Goal: Task Accomplishment & Management: Manage account settings

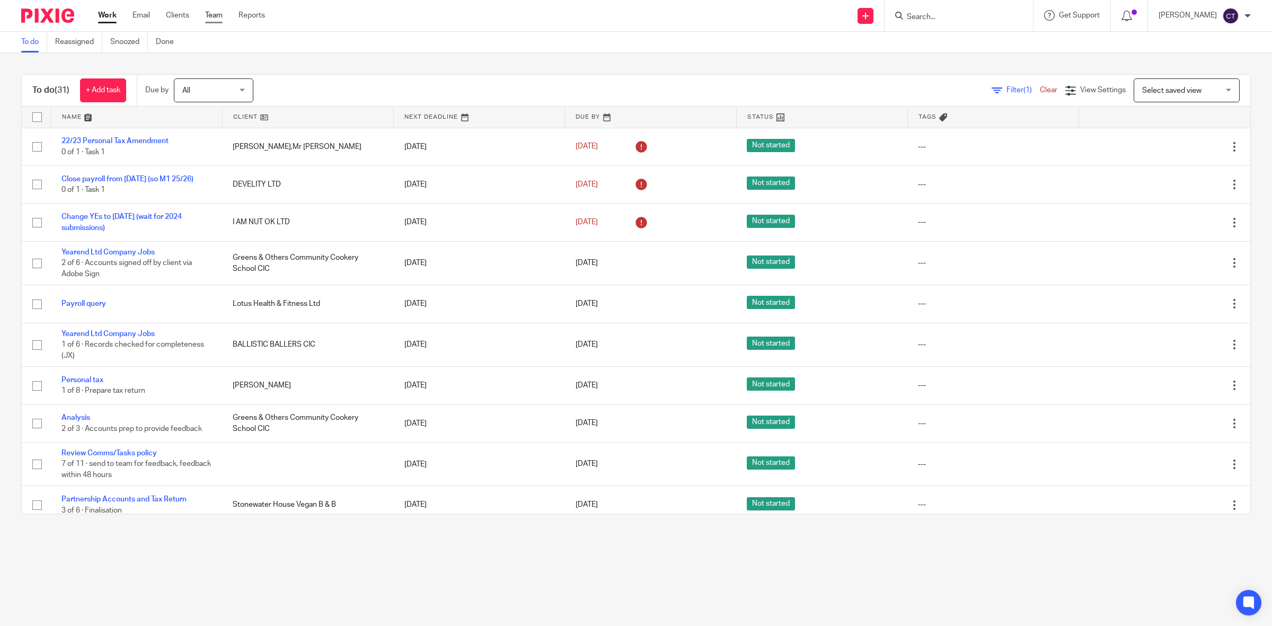
click at [216, 16] on link "Team" at bounding box center [213, 15] width 17 height 11
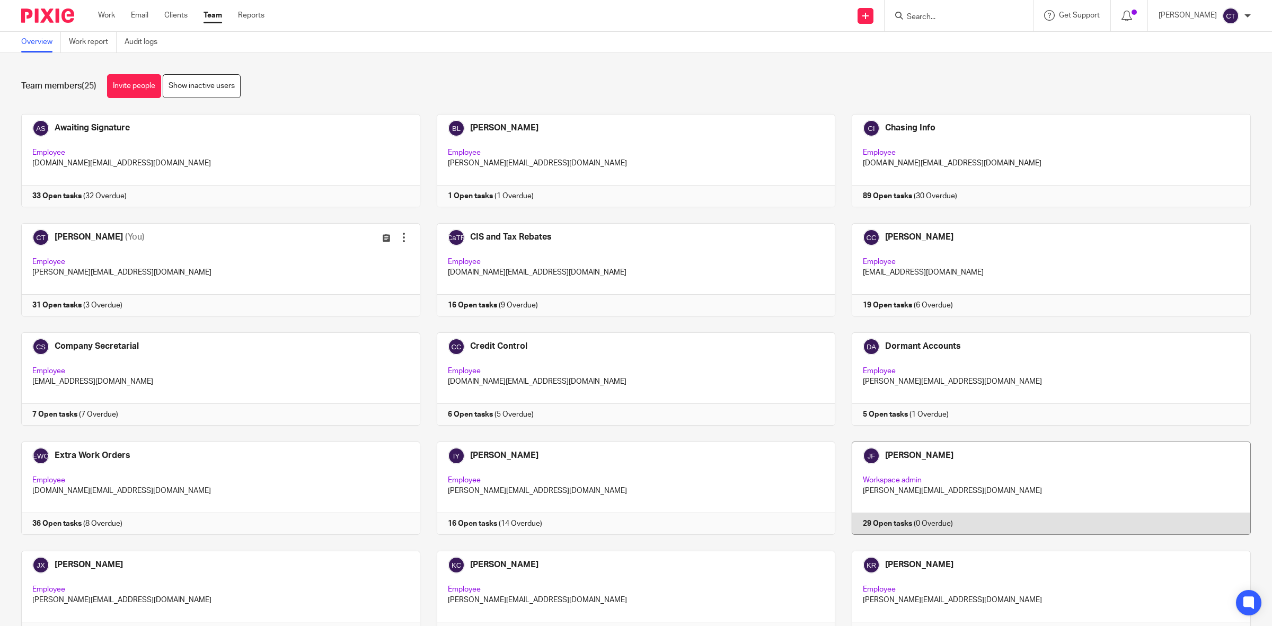
click at [983, 480] on link at bounding box center [1042, 487] width 415 height 93
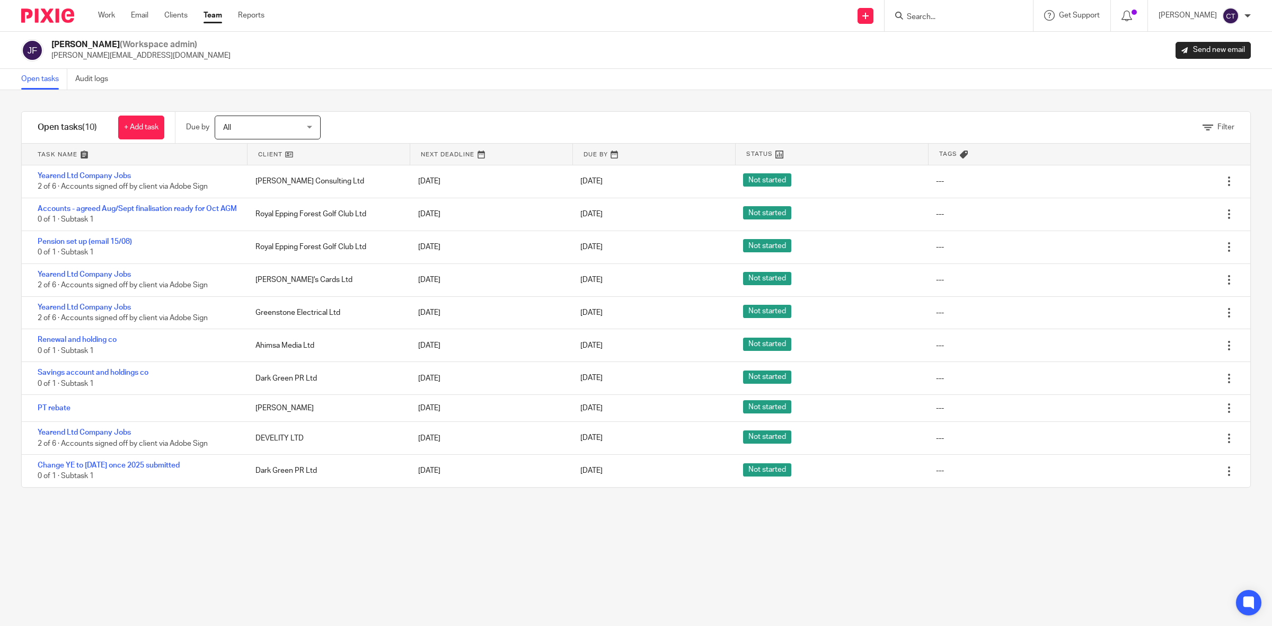
click at [216, 15] on link "Team" at bounding box center [212, 15] width 19 height 11
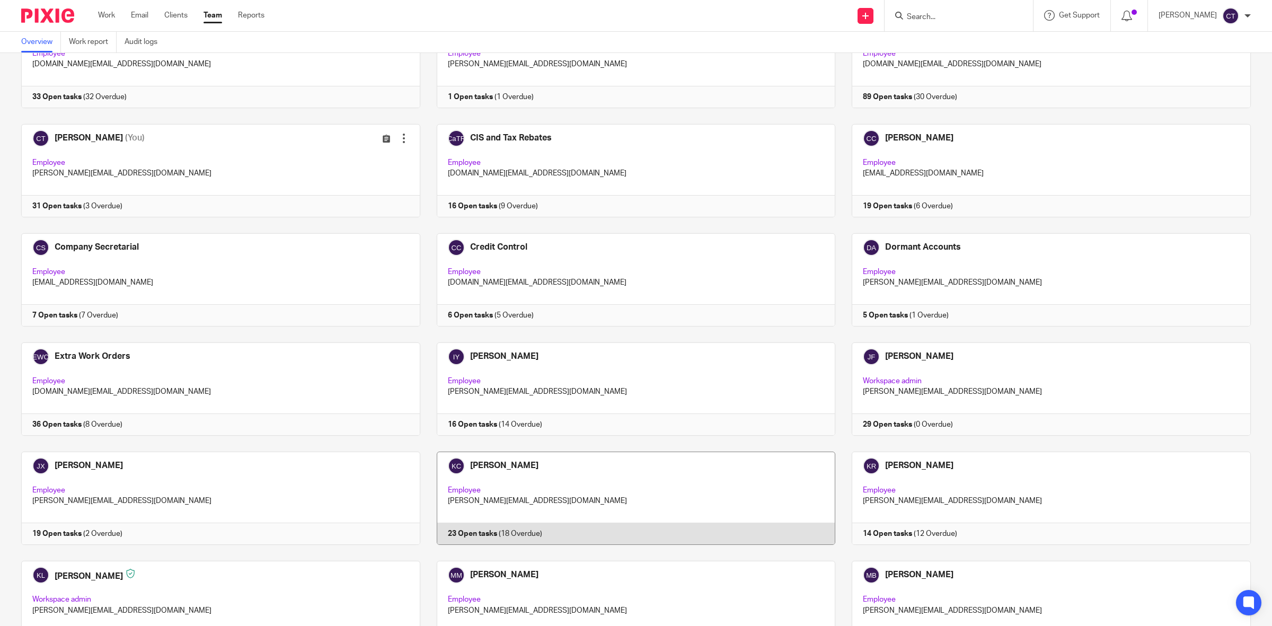
scroll to position [132, 0]
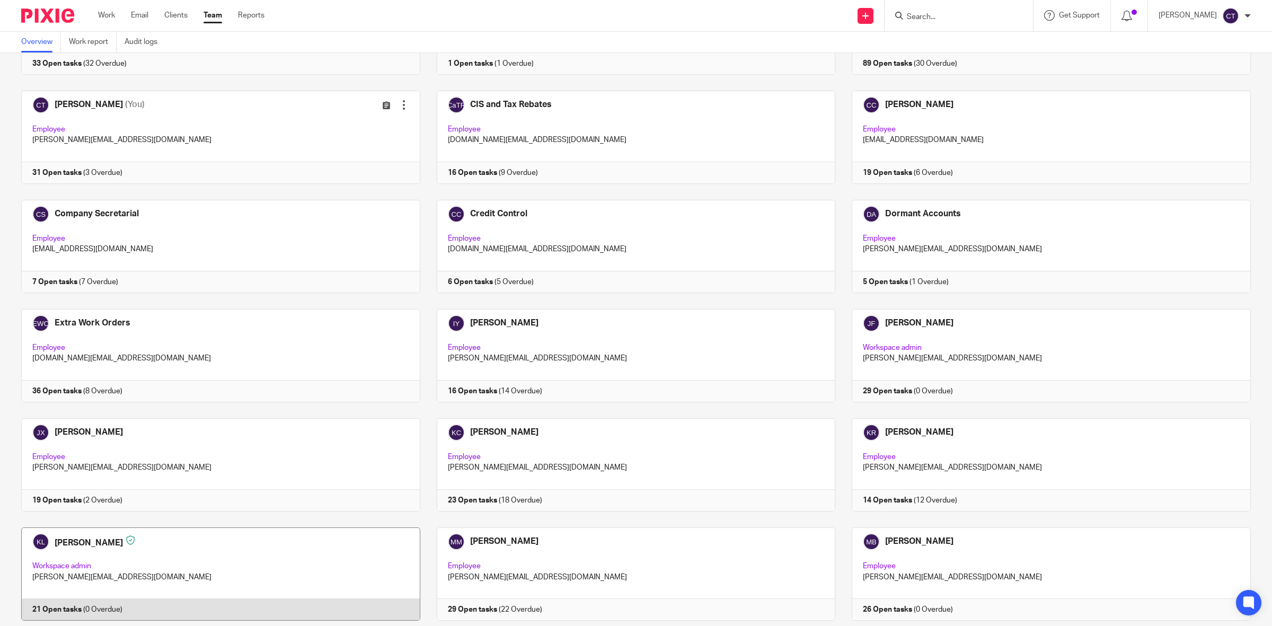
click at [263, 552] on link at bounding box center [212, 573] width 415 height 93
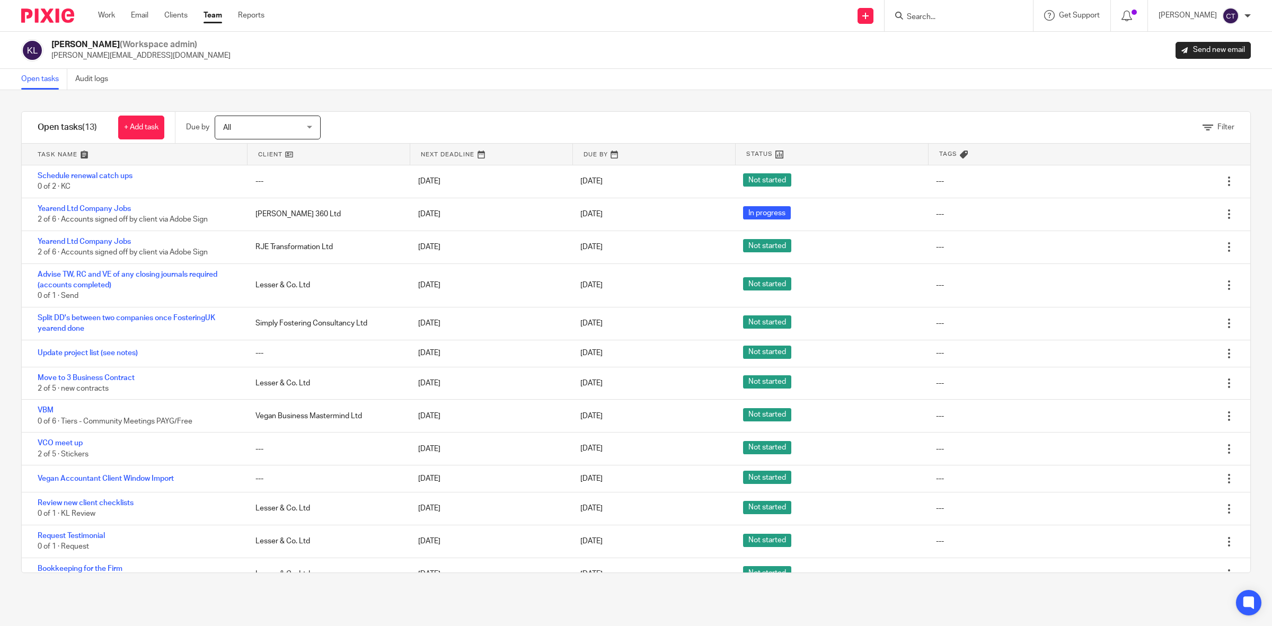
click at [979, 14] on input "Search" at bounding box center [953, 18] width 95 height 10
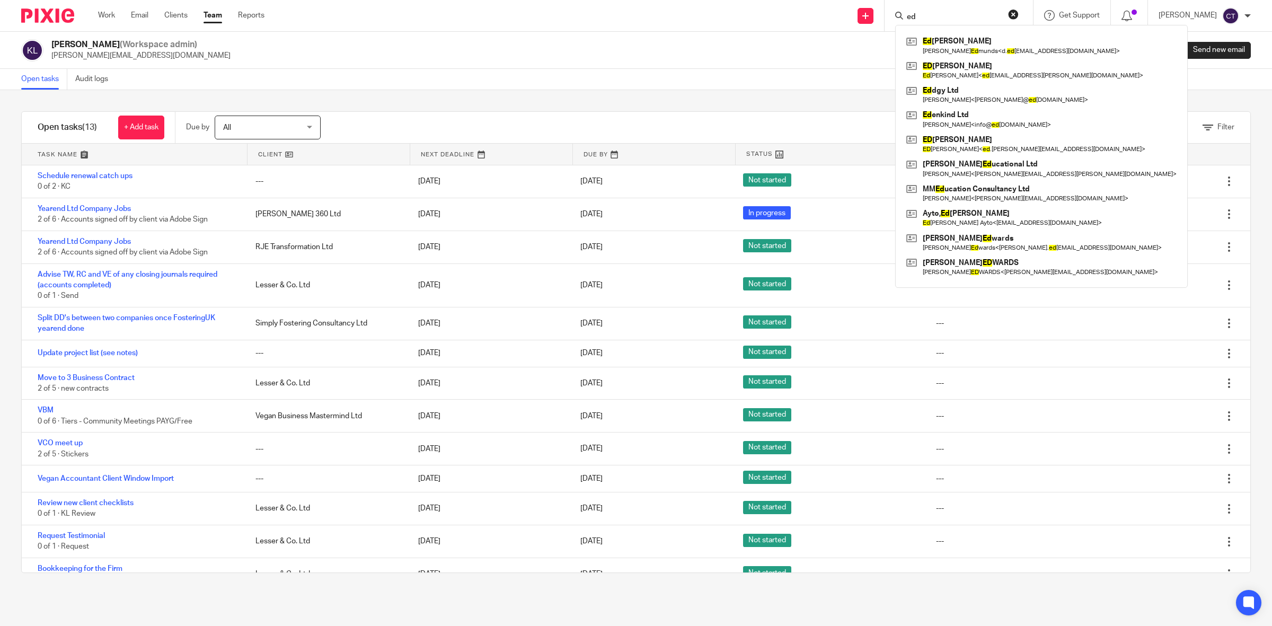
type input "e"
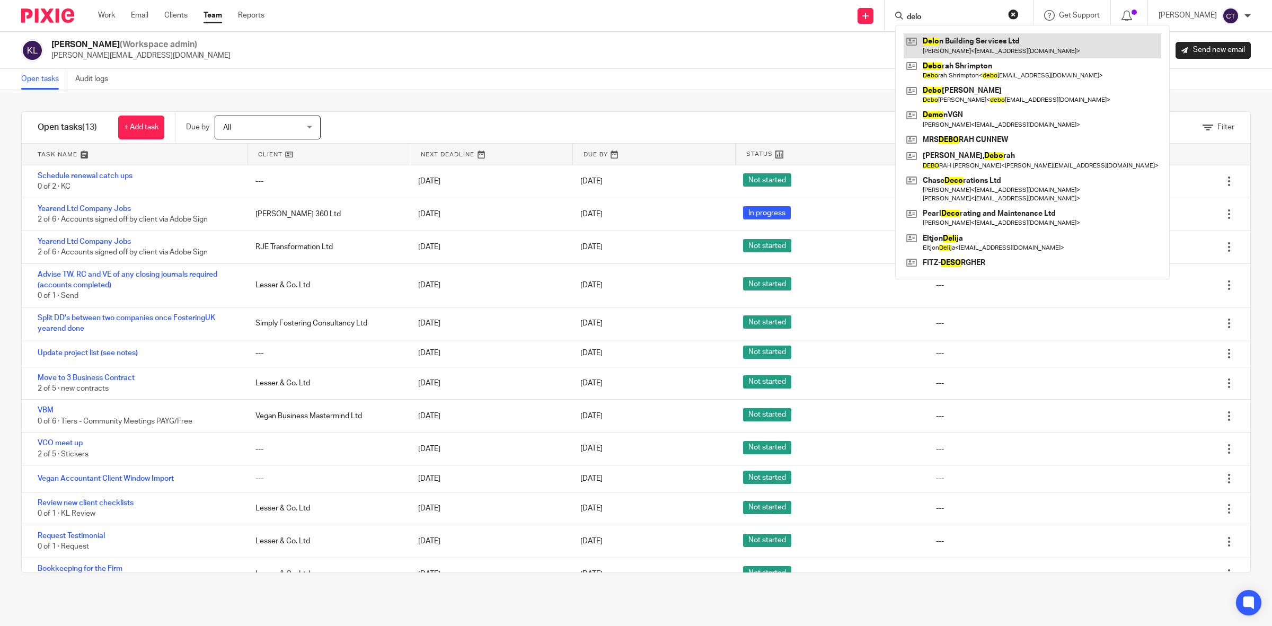
type input "delo"
click at [974, 53] on link at bounding box center [1033, 45] width 258 height 24
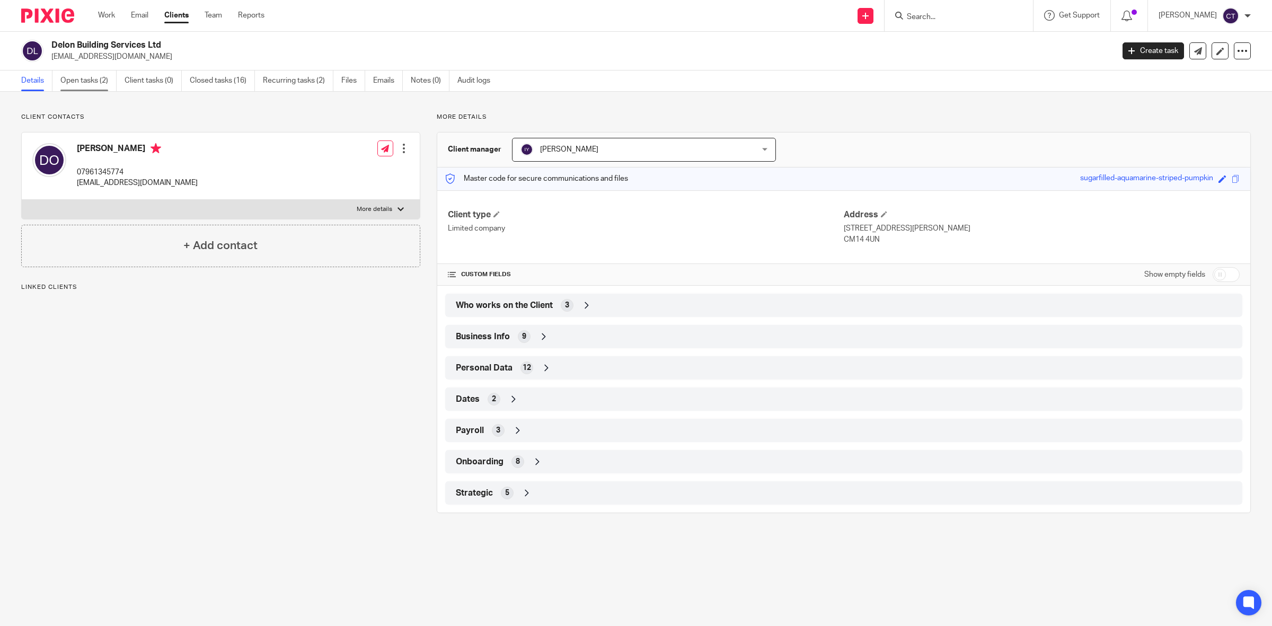
click at [90, 73] on link "Open tasks (2)" at bounding box center [88, 80] width 56 height 21
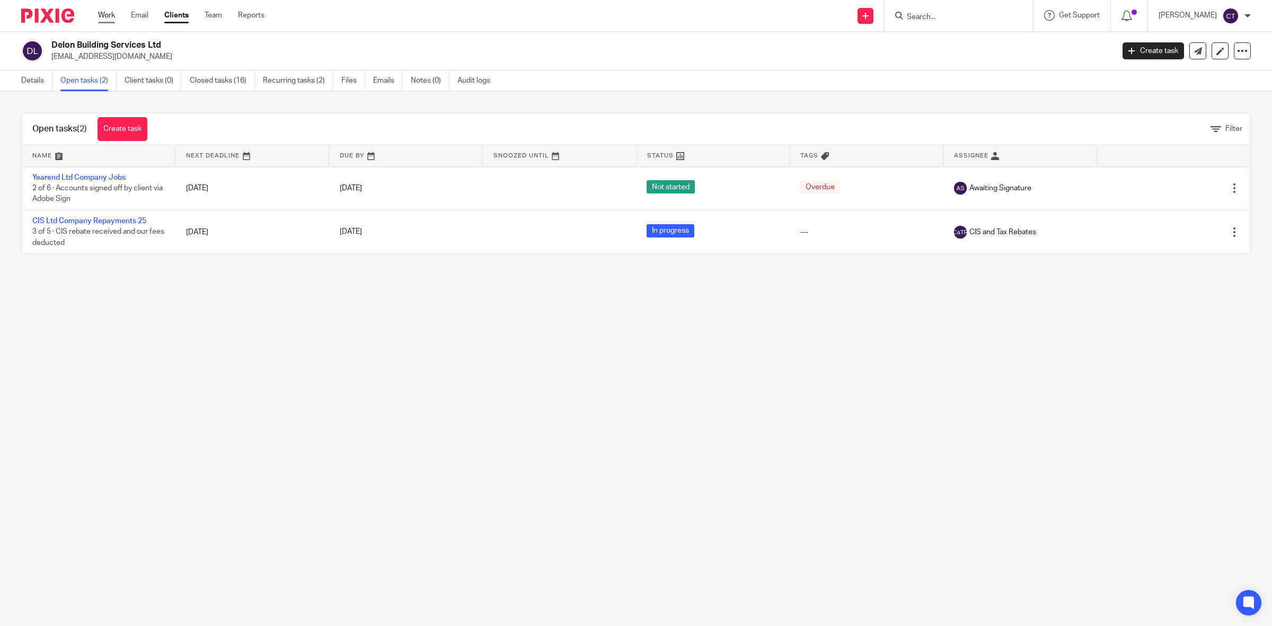
click at [103, 12] on link "Work" at bounding box center [106, 15] width 17 height 11
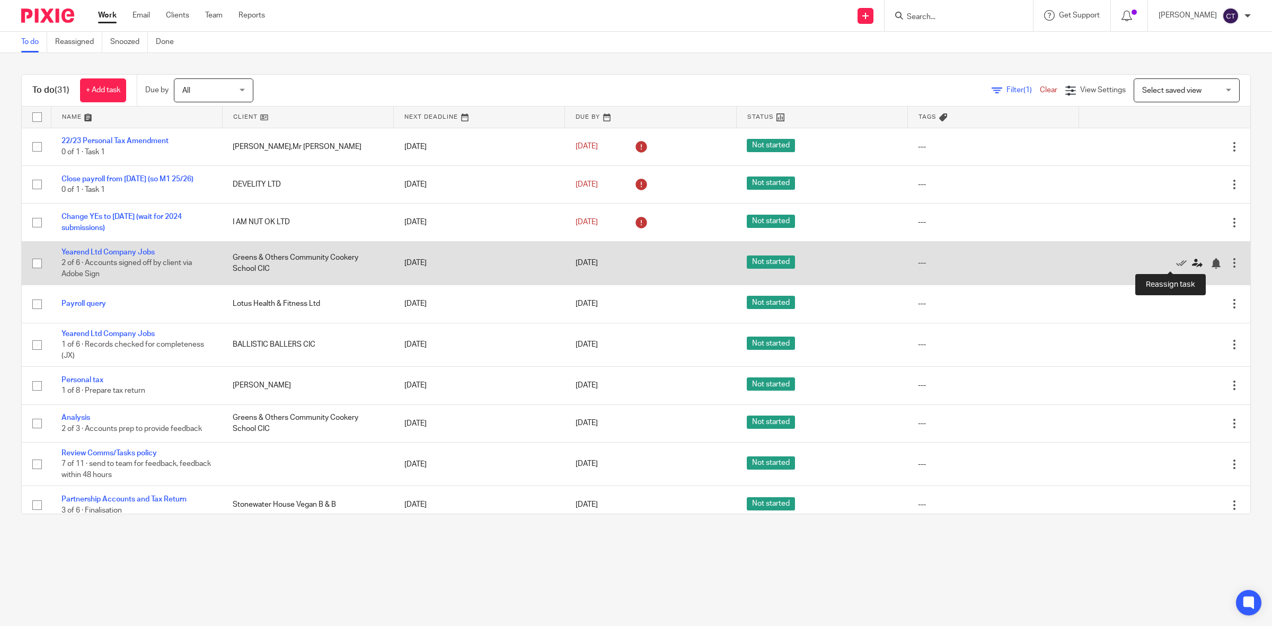
click at [1192, 263] on icon at bounding box center [1197, 263] width 11 height 11
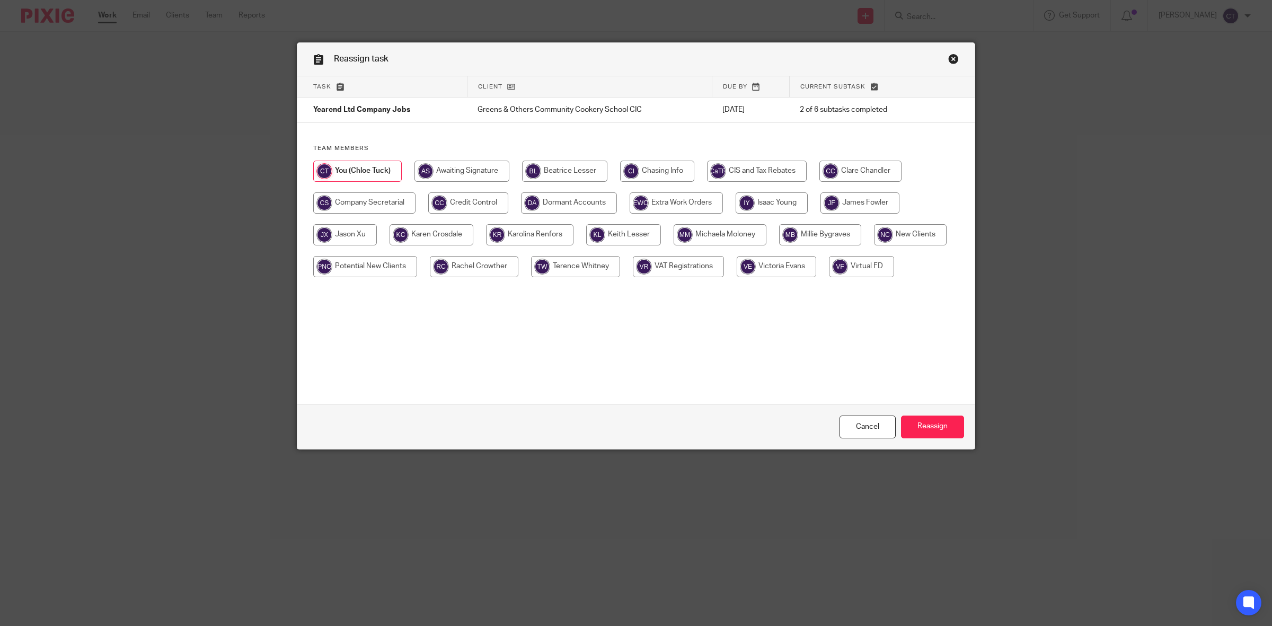
click at [631, 232] on input "radio" at bounding box center [623, 234] width 75 height 21
radio input "true"
click at [946, 428] on input "Reassign" at bounding box center [932, 426] width 63 height 23
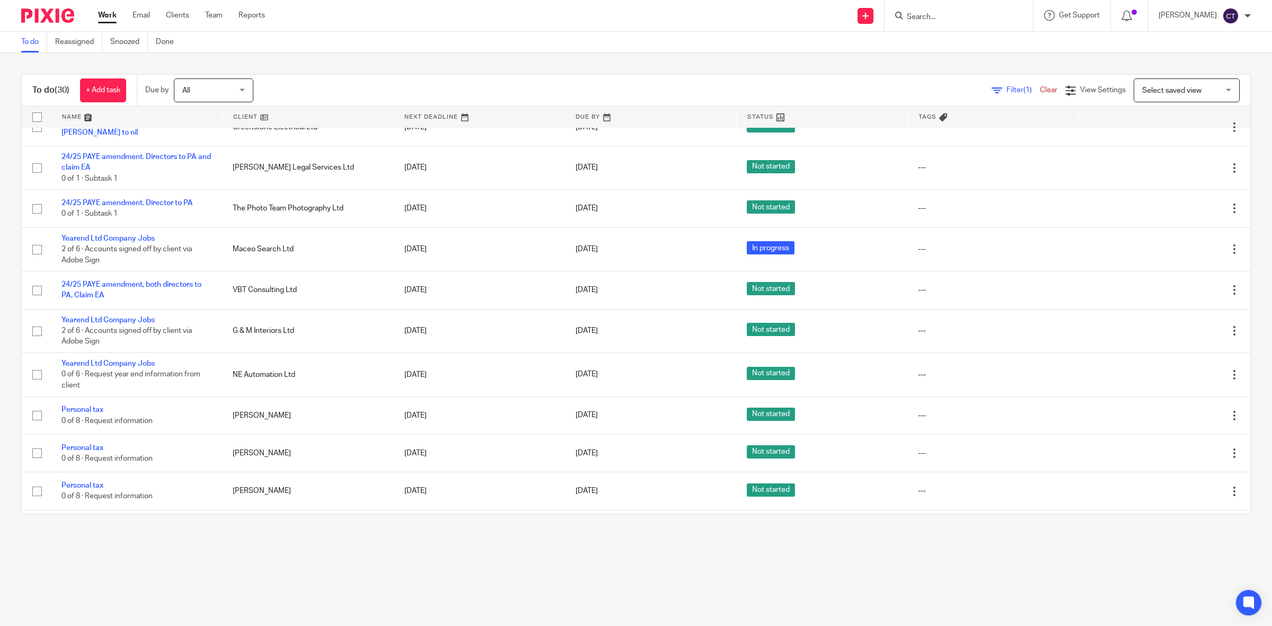
scroll to position [820, 0]
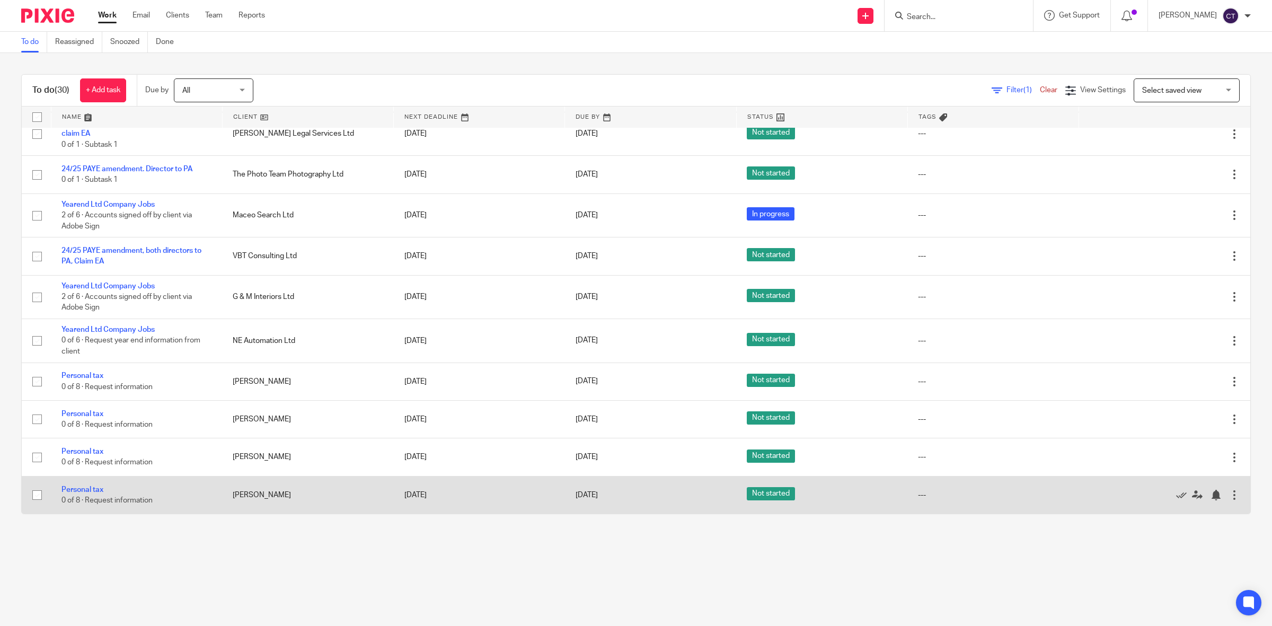
click at [104, 486] on td "Personal tax 0 of 8 · Request information" at bounding box center [136, 495] width 171 height 38
click at [89, 489] on link "Personal tax" at bounding box center [82, 489] width 42 height 7
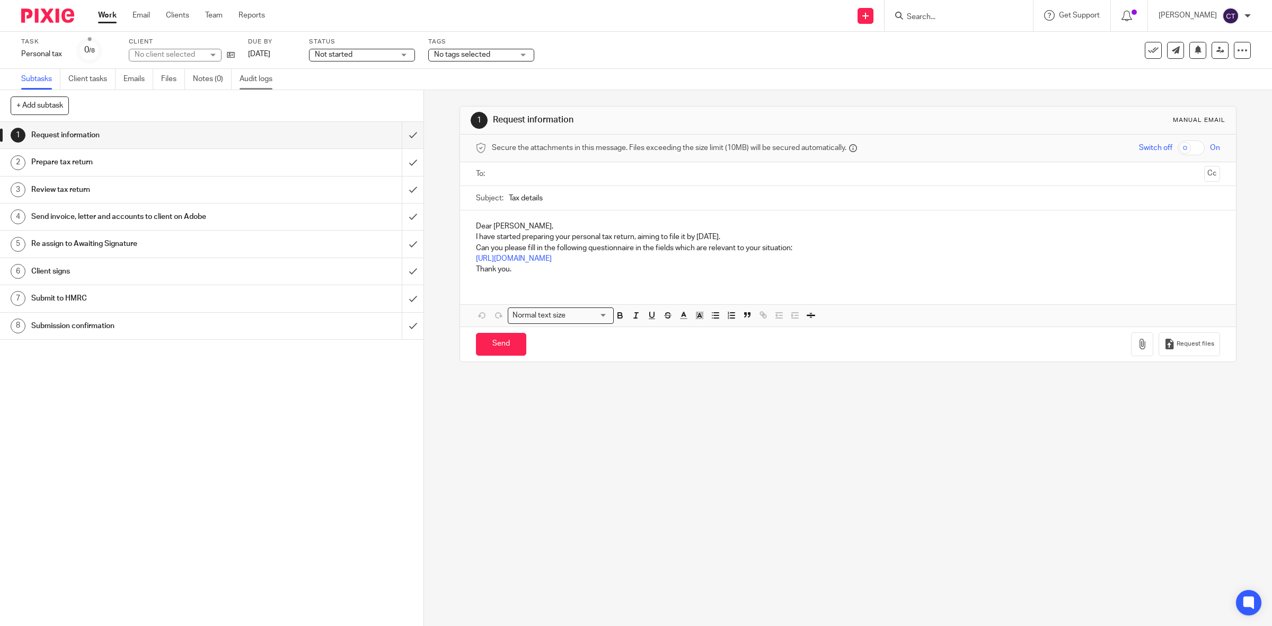
click at [269, 78] on link "Audit logs" at bounding box center [260, 79] width 41 height 21
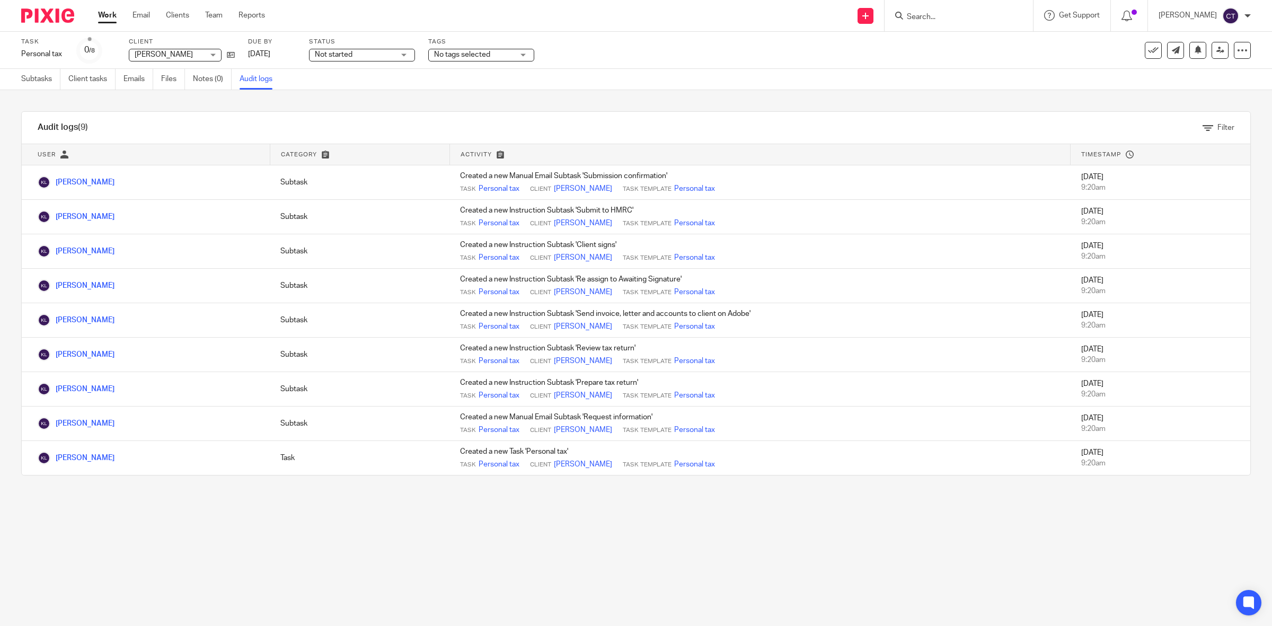
click at [102, 17] on link "Work" at bounding box center [107, 15] width 19 height 11
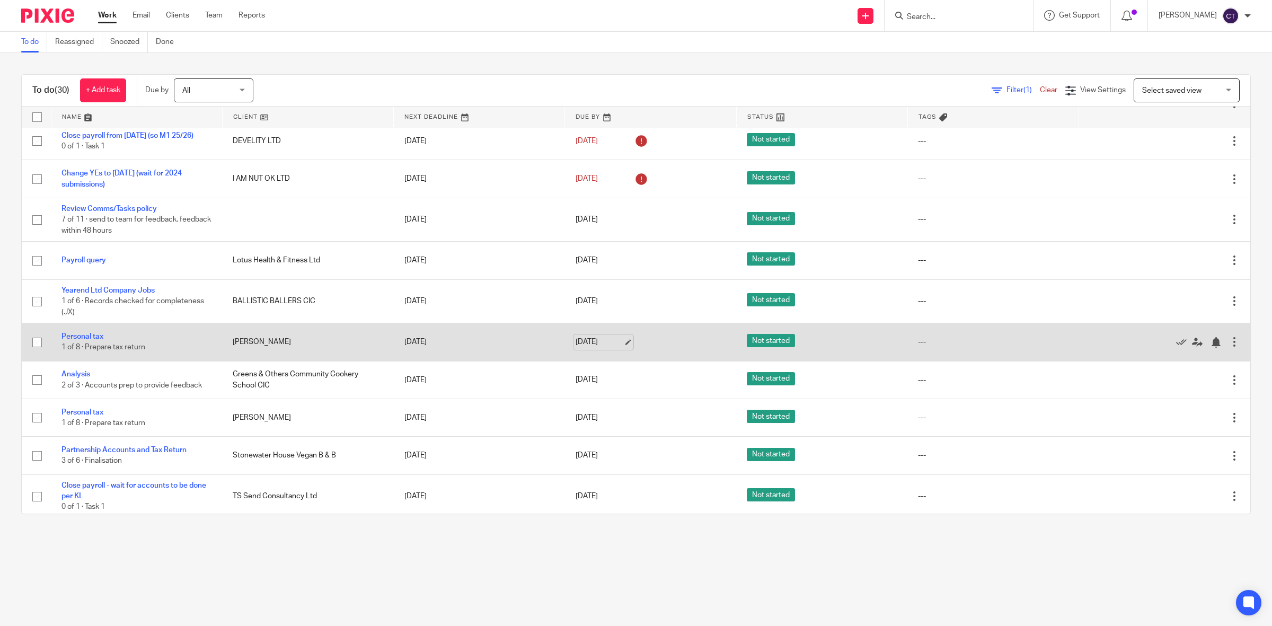
scroll to position [66, 0]
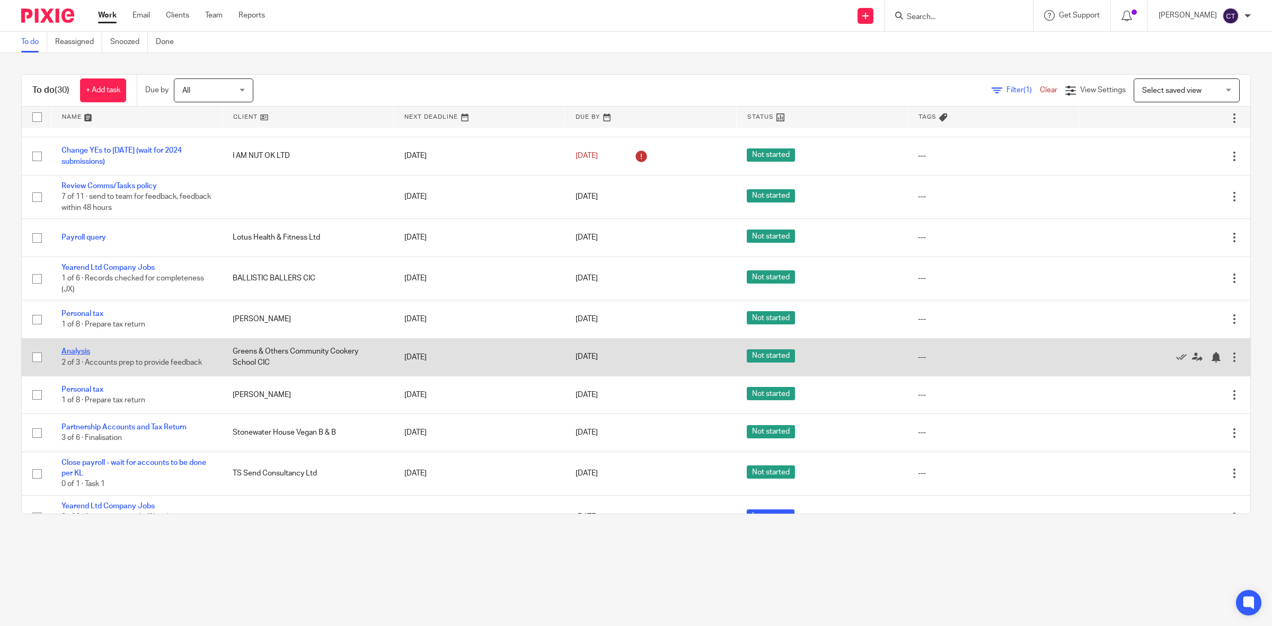
click at [81, 352] on link "Analysis" at bounding box center [75, 351] width 29 height 7
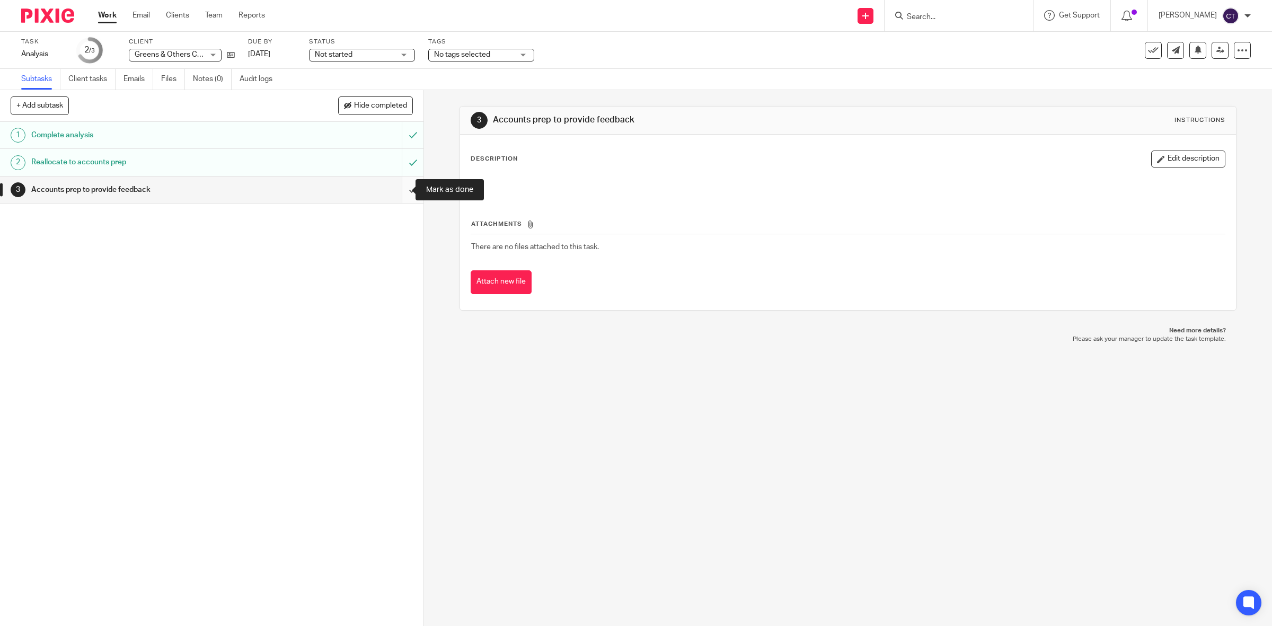
click at [393, 189] on input "submit" at bounding box center [211, 189] width 423 height 26
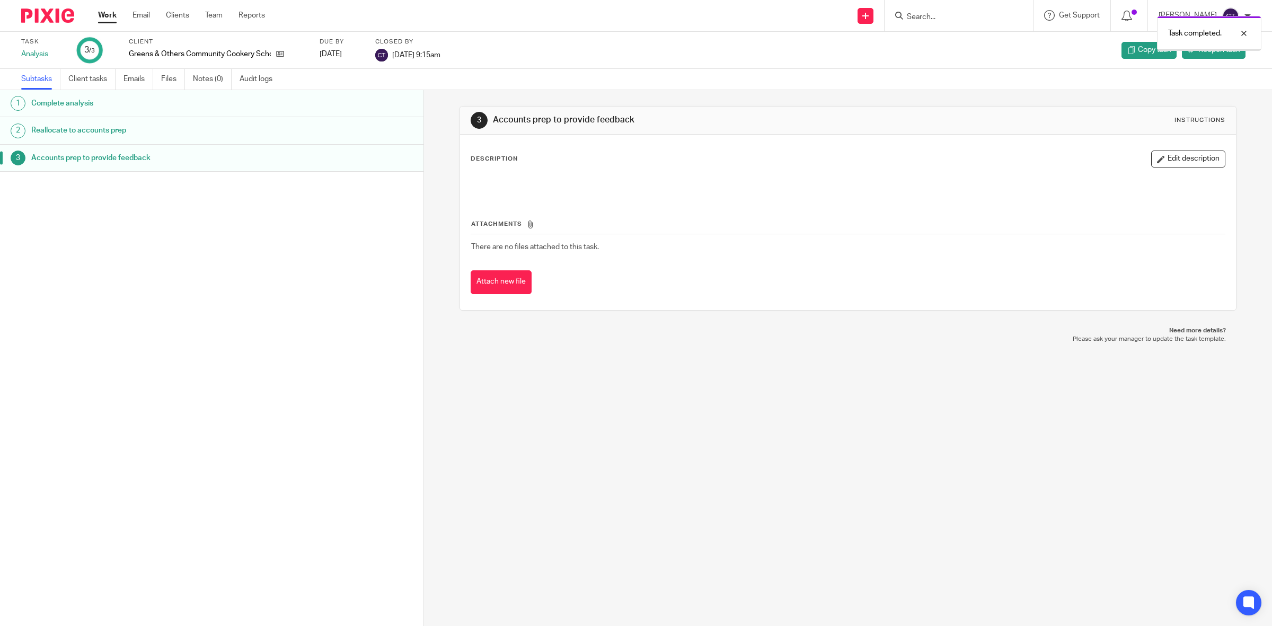
click at [104, 14] on link "Work" at bounding box center [107, 15] width 19 height 11
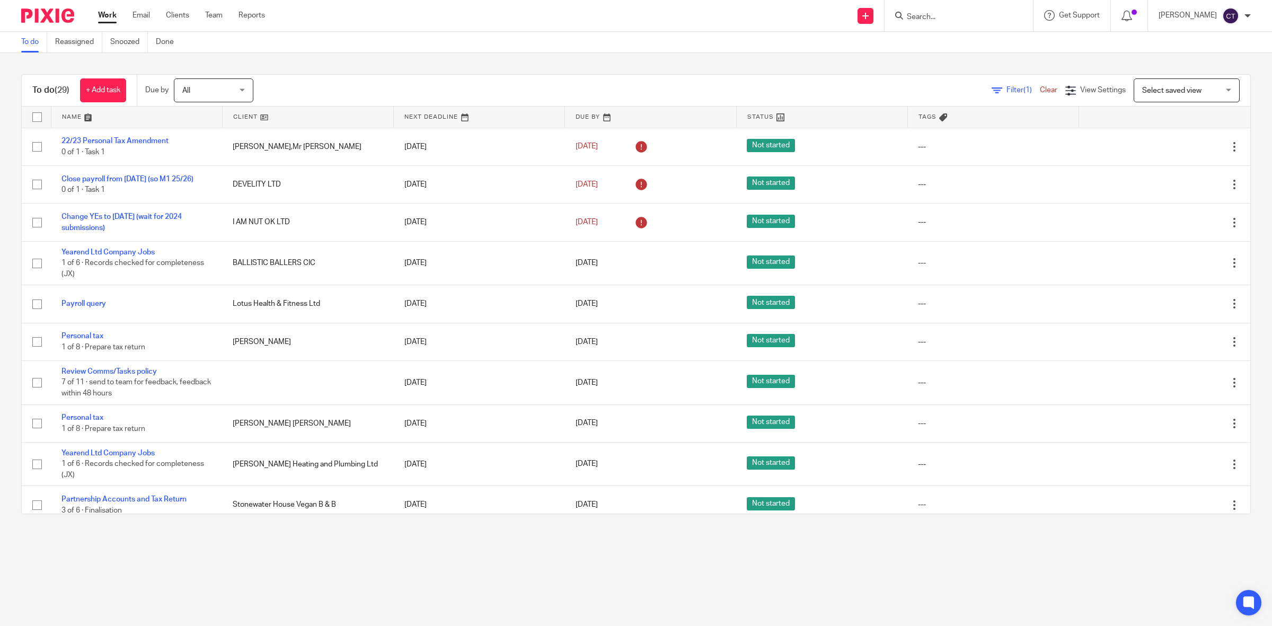
click at [957, 13] on input "Search" at bounding box center [953, 18] width 95 height 10
type input "guardia"
